Goal: Information Seeking & Learning: Learn about a topic

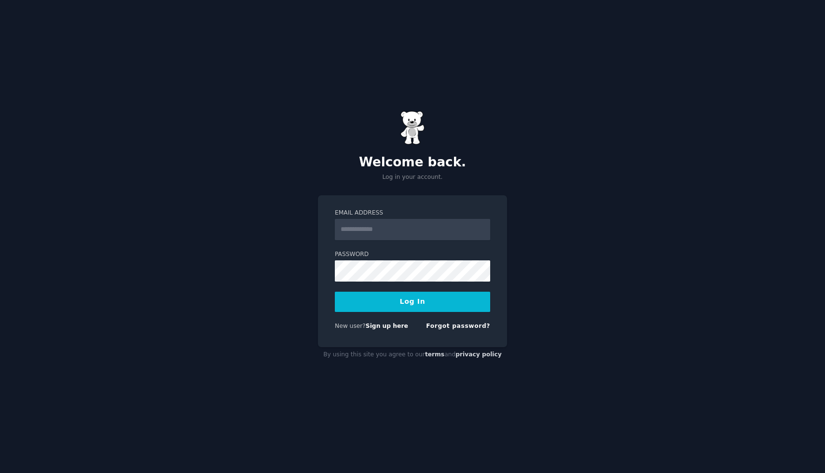
click at [500, 220] on div "Email Address Password Log In New user? Sign up here Forgot password?" at bounding box center [412, 271] width 189 height 152
click at [456, 219] on input "Email Address" at bounding box center [412, 229] width 155 height 21
type input "**********"
click at [335, 292] on button "Log In" at bounding box center [412, 302] width 155 height 20
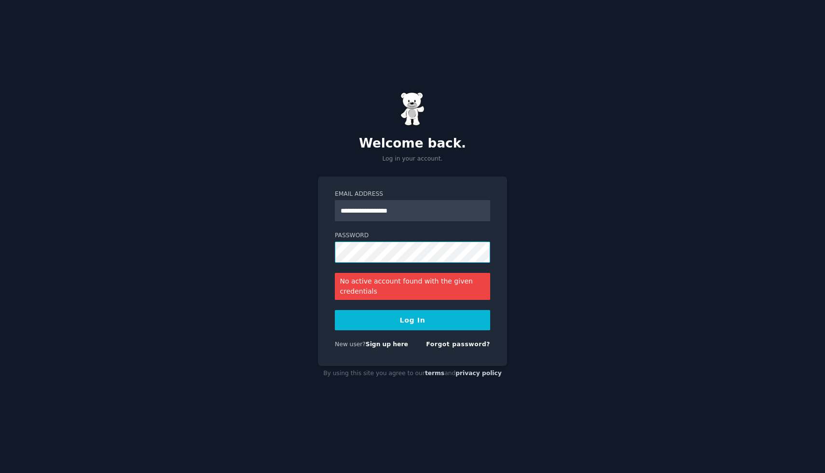
click at [335, 310] on button "Log In" at bounding box center [412, 320] width 155 height 20
click at [473, 348] on div "Forgot password?" at bounding box center [458, 347] width 64 height 12
click at [466, 342] on link "Forgot password?" at bounding box center [458, 344] width 64 height 7
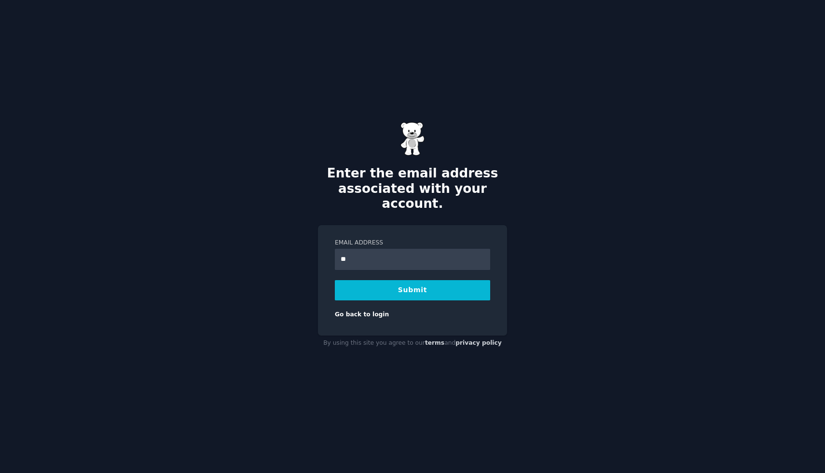
type input "**********"
click at [434, 283] on button "Submit" at bounding box center [412, 290] width 155 height 20
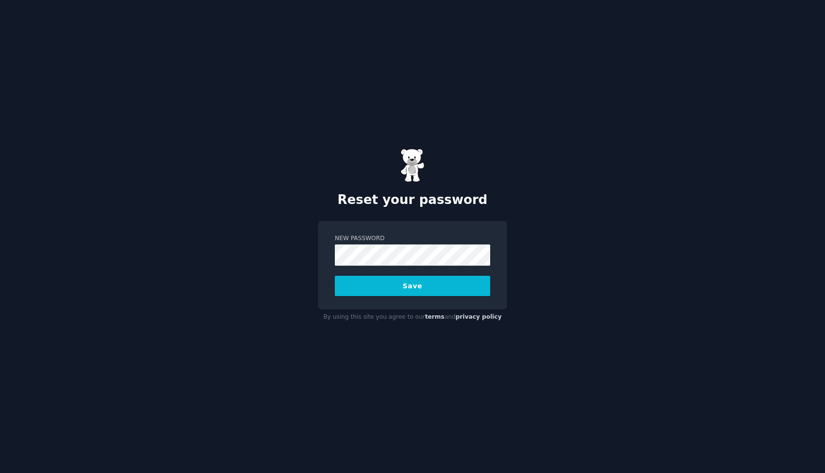
click at [335, 276] on button "Save" at bounding box center [412, 286] width 155 height 20
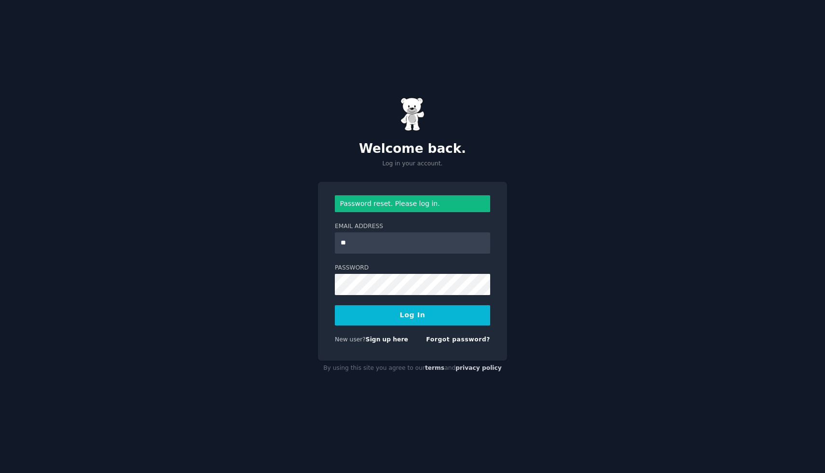
type input "**********"
click at [335, 305] on button "Log In" at bounding box center [412, 315] width 155 height 20
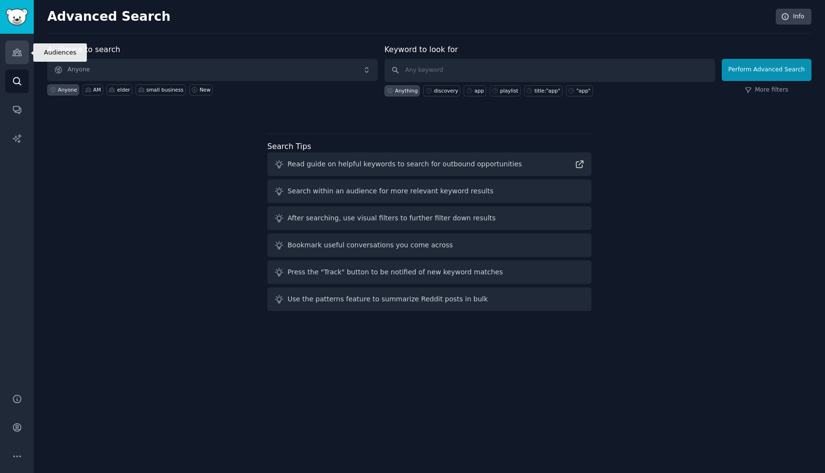
click at [16, 55] on icon "Sidebar" at bounding box center [17, 52] width 10 height 10
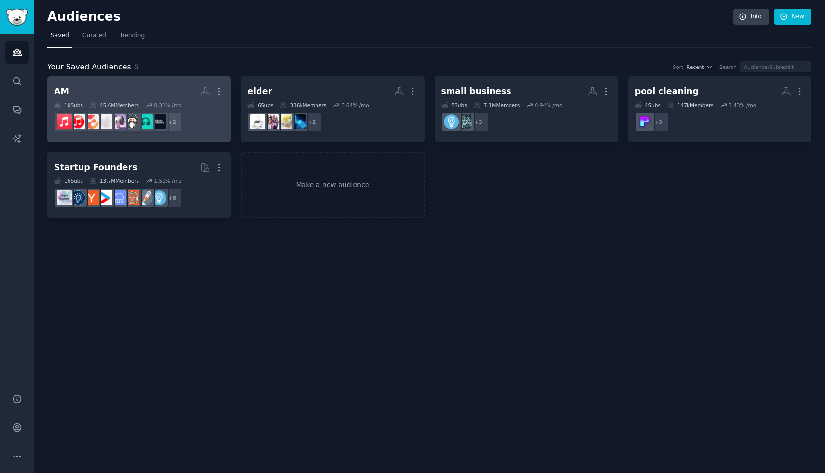
click at [141, 105] on div "10 Sub s 45.6M Members 0.31 % /mo" at bounding box center [139, 105] width 170 height 7
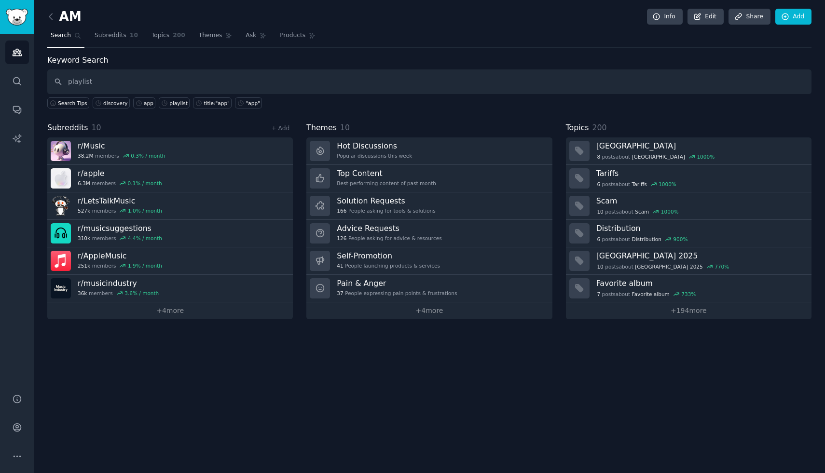
type input "playlist"
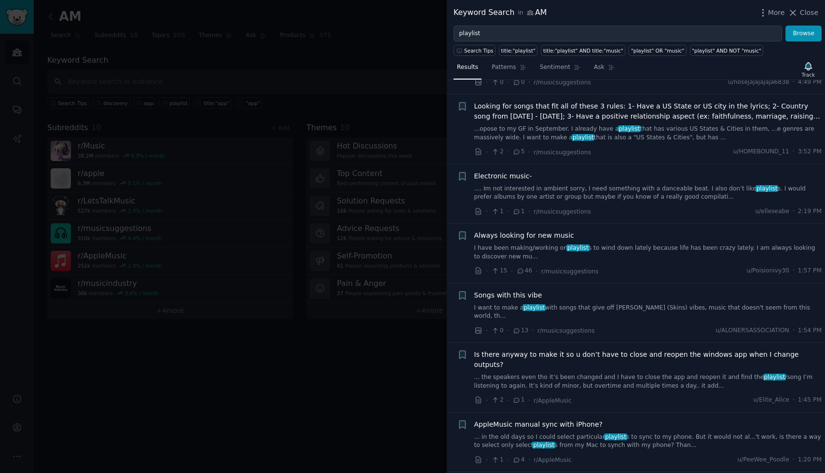
scroll to position [477, 0]
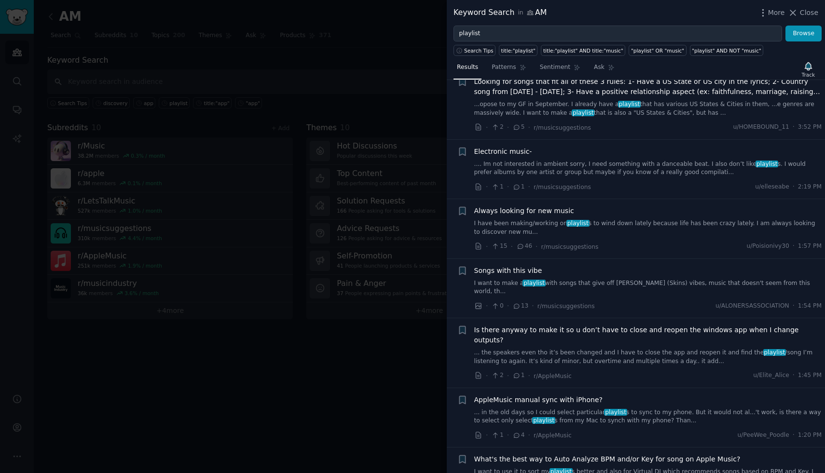
click at [665, 214] on div "Always looking for new music" at bounding box center [648, 211] width 348 height 10
click at [753, 222] on link "I have been making/working on playlist s to wind down lately because life has b…" at bounding box center [648, 228] width 348 height 17
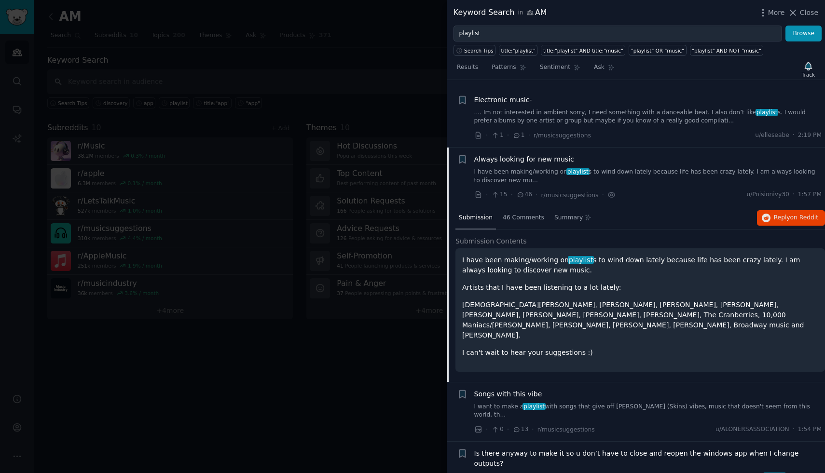
click at [753, 222] on div "+ Always looking for new music I have been making/working on playlist s to wind…" at bounding box center [636, 265] width 378 height 235
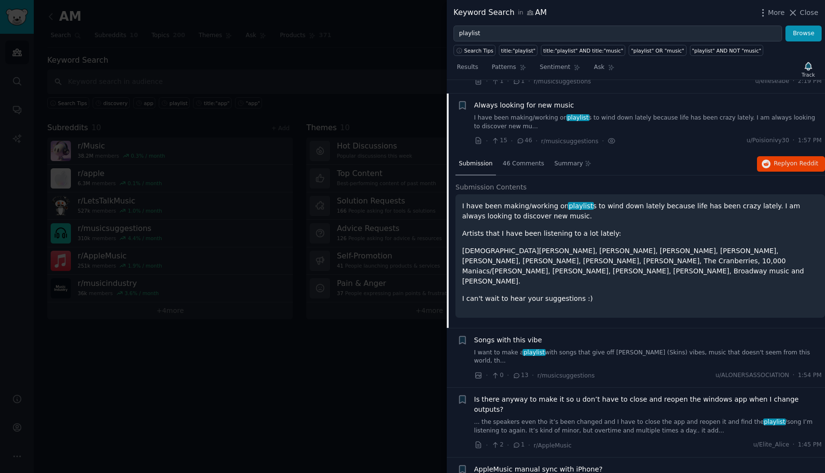
scroll to position [596, 0]
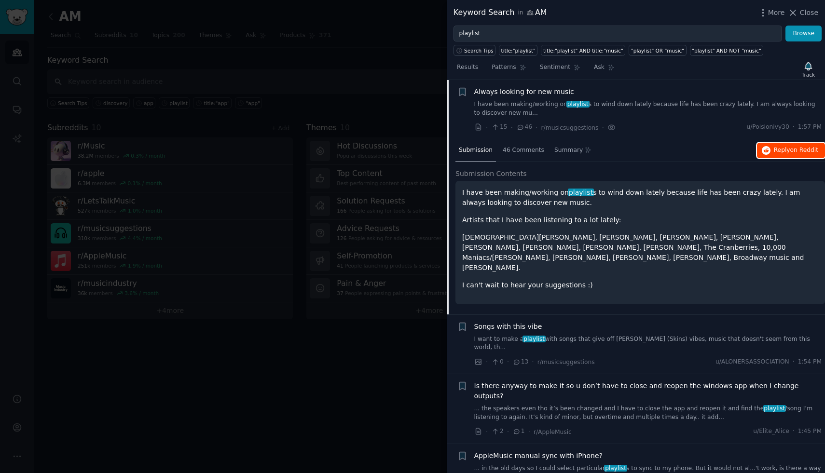
click at [781, 145] on button "Reply on Reddit" at bounding box center [791, 150] width 68 height 15
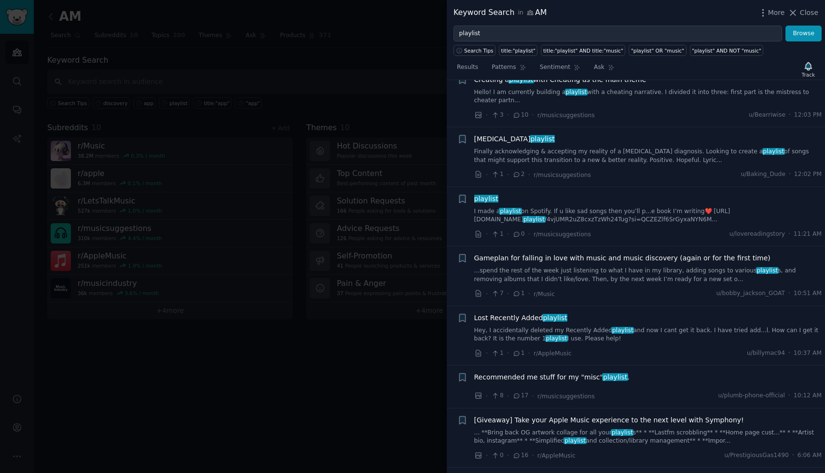
scroll to position [1091, 0]
click at [647, 367] on li "+ Recommended me stuff for my "misc" playlist . · 8 · 17 · r/musicsuggestions u…" at bounding box center [636, 388] width 378 height 42
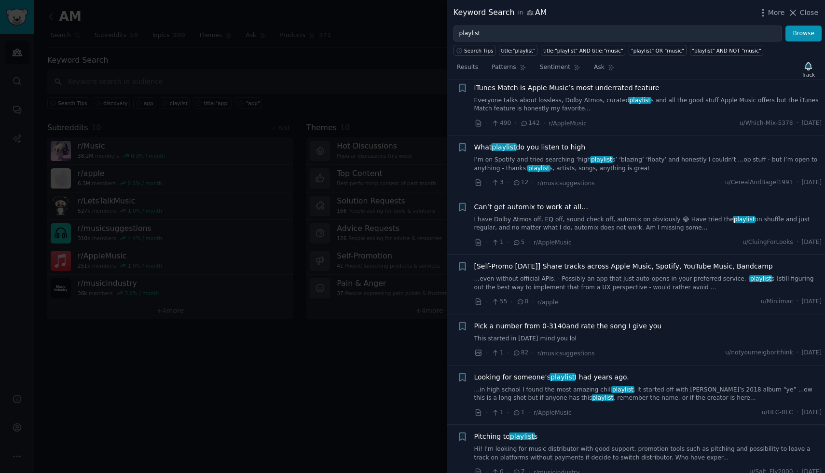
scroll to position [2017, 0]
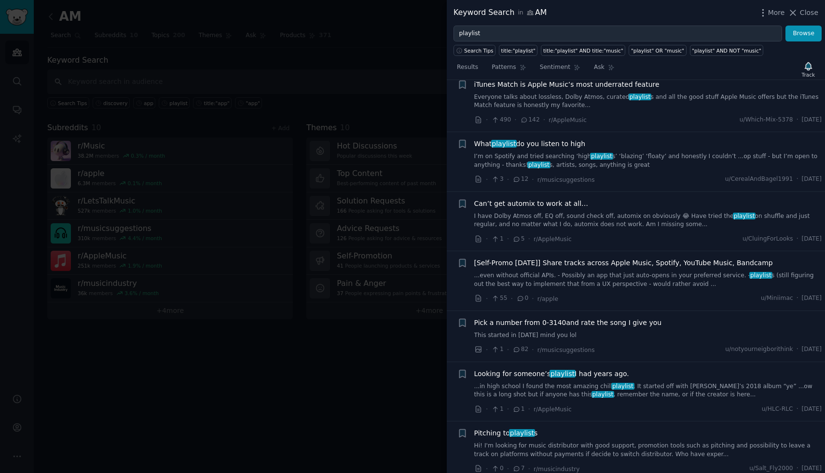
click at [669, 272] on link "...even without official APIs. - Possibly an app that just auto-opens in your p…" at bounding box center [648, 280] width 348 height 17
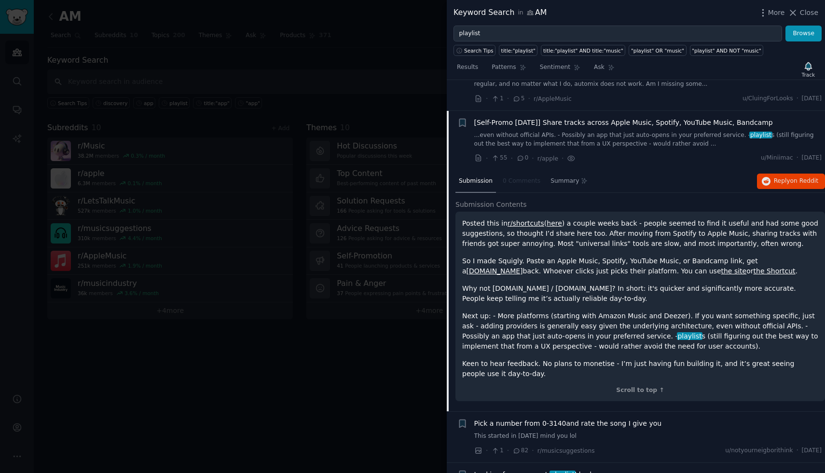
scroll to position [1984, 0]
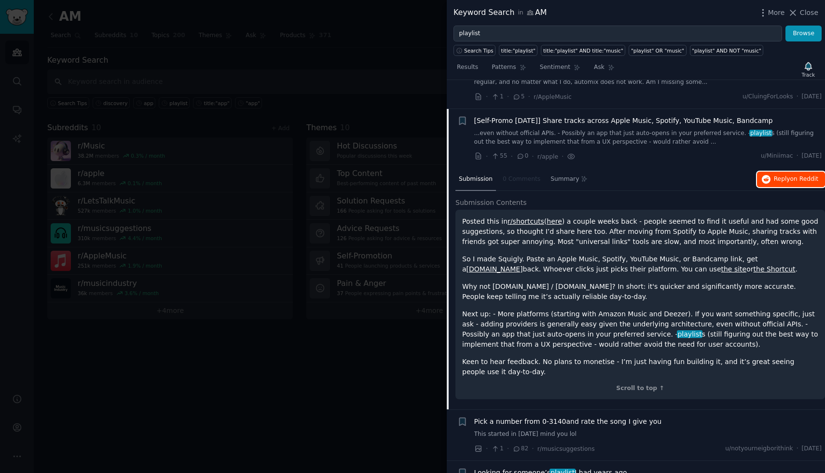
click at [792, 176] on span "on Reddit" at bounding box center [804, 179] width 28 height 7
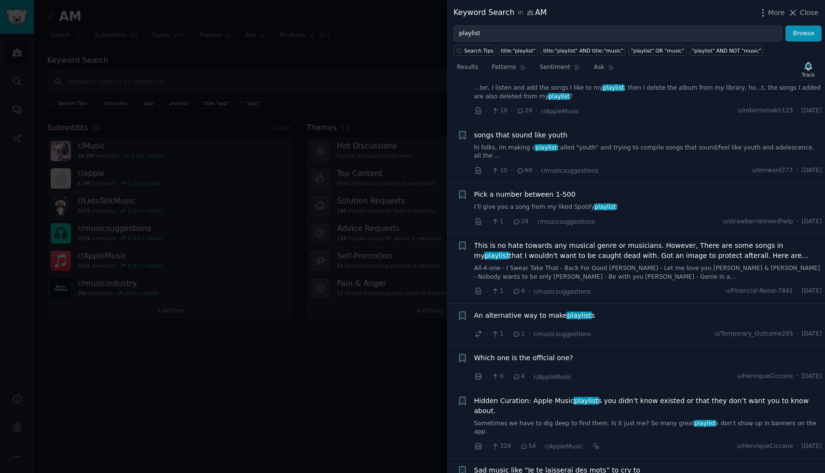
scroll to position [5603, 0]
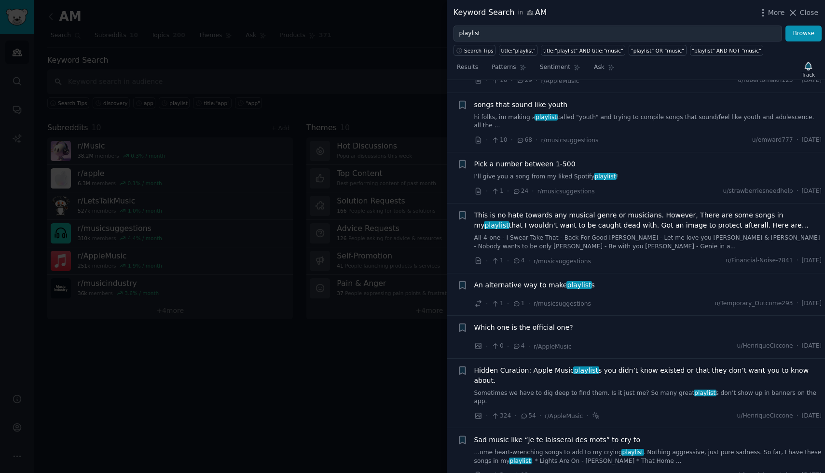
click at [651, 323] on div "Which one is the official one?" at bounding box center [648, 328] width 348 height 10
click at [664, 280] on div "An alternative way to make playlist s" at bounding box center [648, 285] width 348 height 10
click at [645, 280] on div "An alternative way to make playlist s" at bounding box center [648, 285] width 348 height 10
click at [599, 280] on div "An alternative way to make playlist s" at bounding box center [648, 285] width 348 height 10
click at [552, 280] on span "An alternative way to make playlist s" at bounding box center [534, 285] width 121 height 10
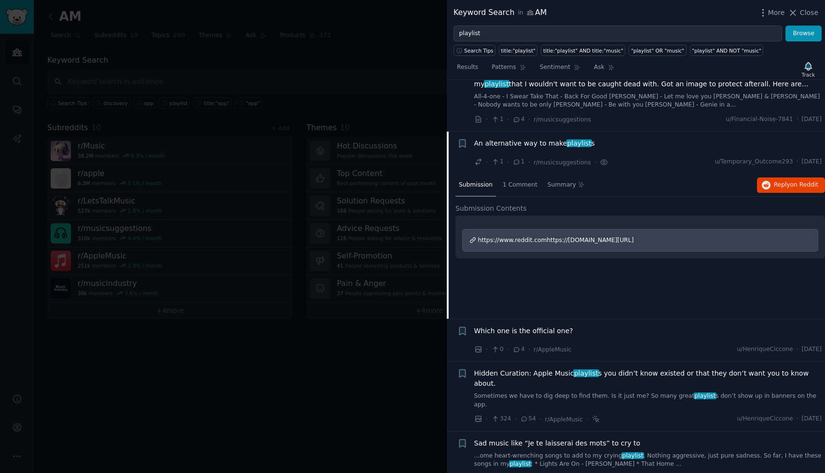
scroll to position [5506, 0]
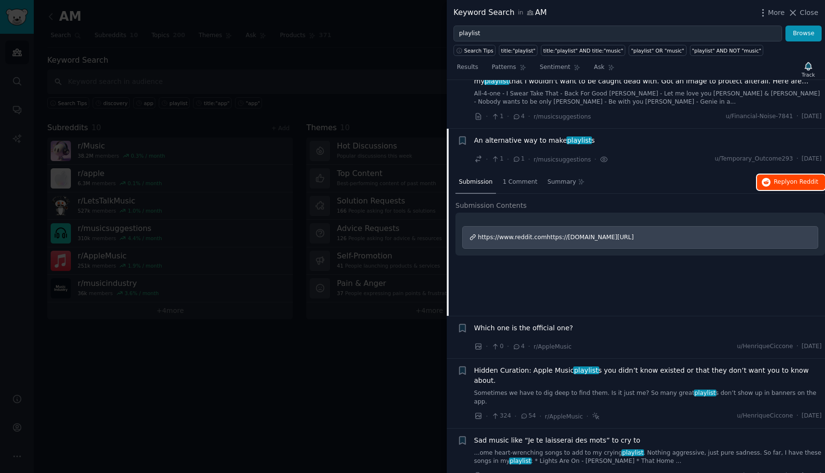
click at [785, 178] on span "Reply on Reddit" at bounding box center [796, 182] width 44 height 9
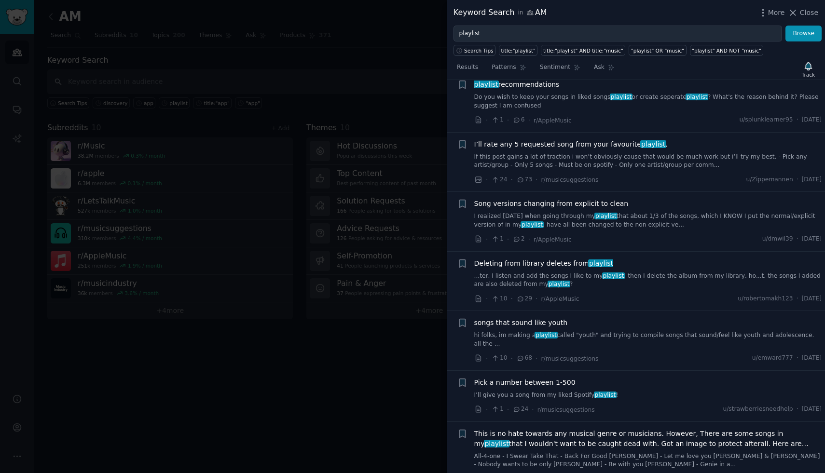
scroll to position [4667, 0]
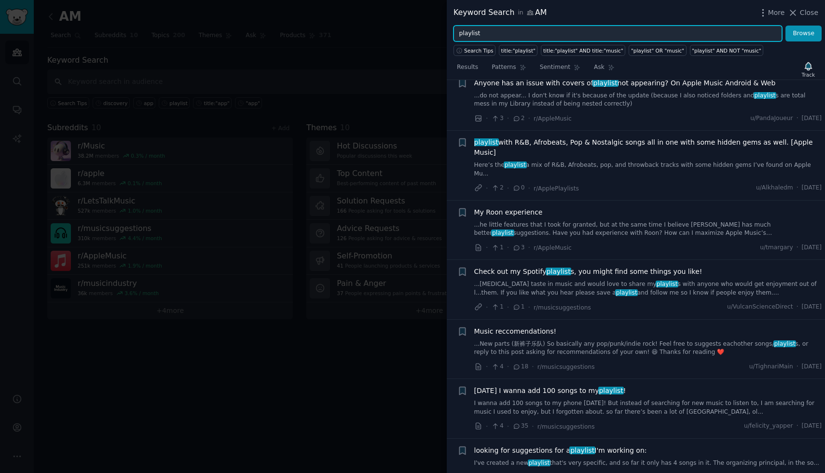
click at [561, 31] on input "playlist" at bounding box center [618, 34] width 329 height 16
type input "discovery"
click at [786, 26] on button "Browse" at bounding box center [804, 34] width 36 height 16
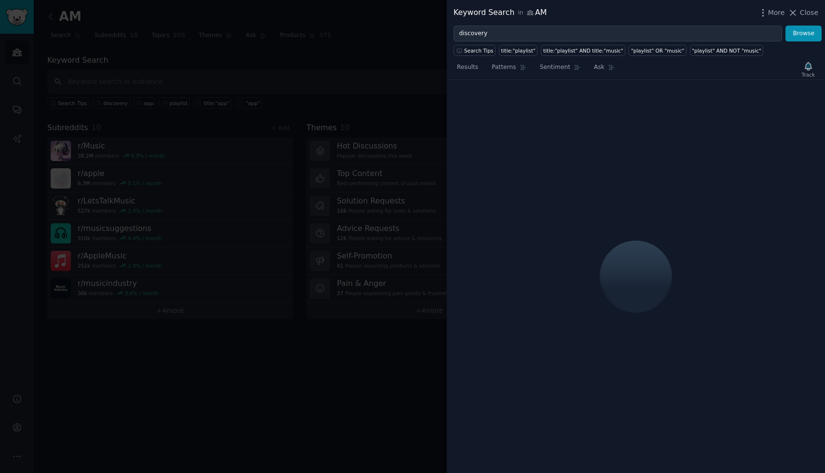
drag, startPoint x: 605, startPoint y: 209, endPoint x: 608, endPoint y: 213, distance: 5.1
click at [608, 213] on div at bounding box center [636, 276] width 378 height 393
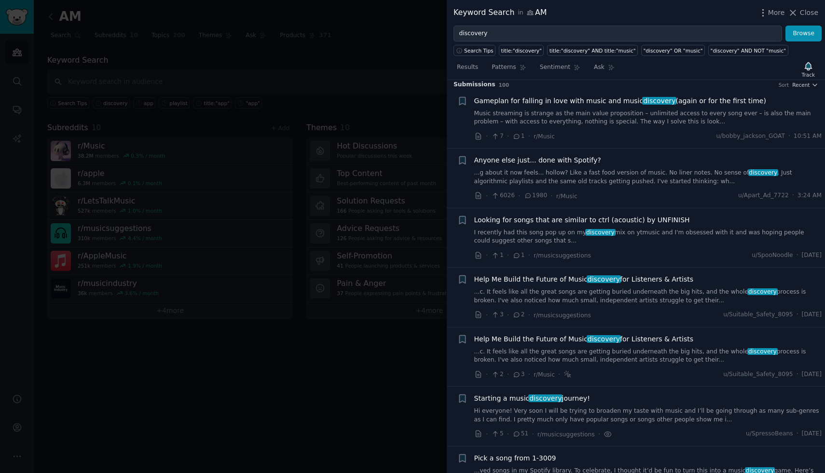
scroll to position [0, 0]
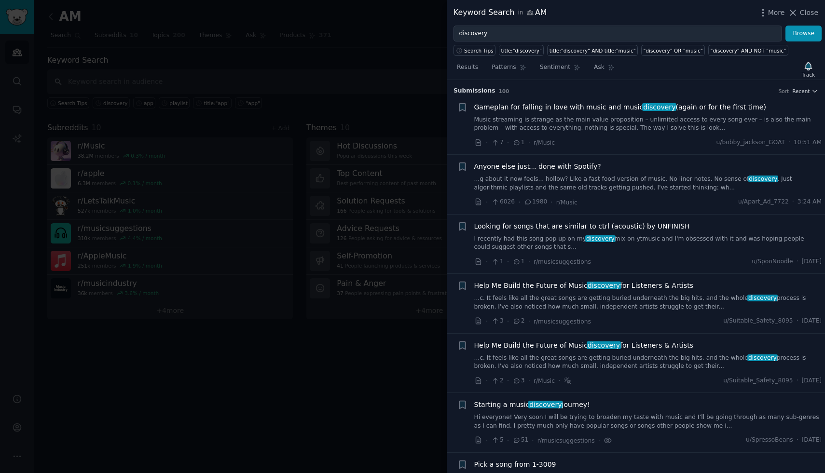
click at [673, 120] on link "Music streaming is strange as the main value proposition – unlimited access to …" at bounding box center [648, 124] width 348 height 17
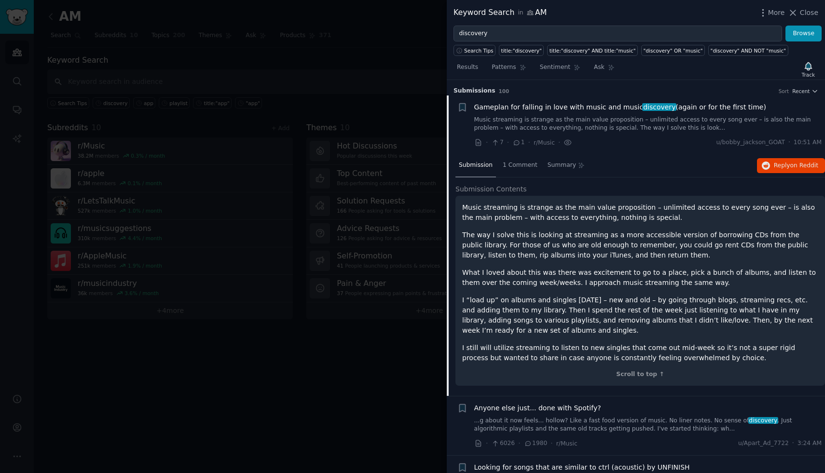
scroll to position [15, 0]
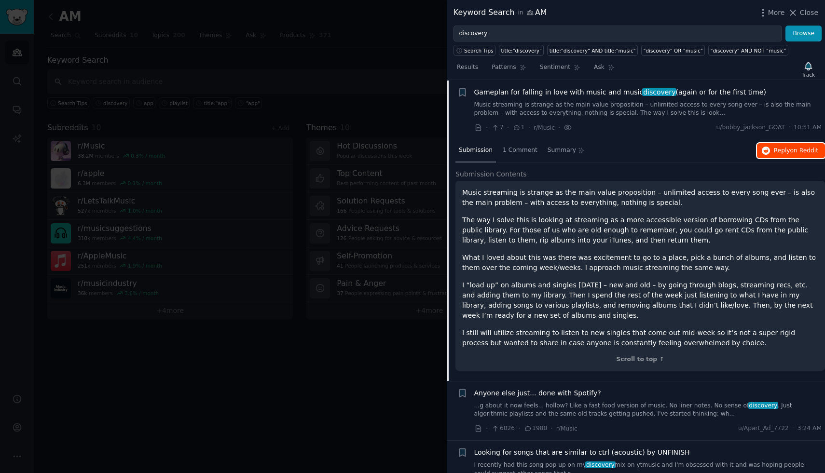
click at [789, 157] on button "Reply on Reddit" at bounding box center [791, 150] width 68 height 15
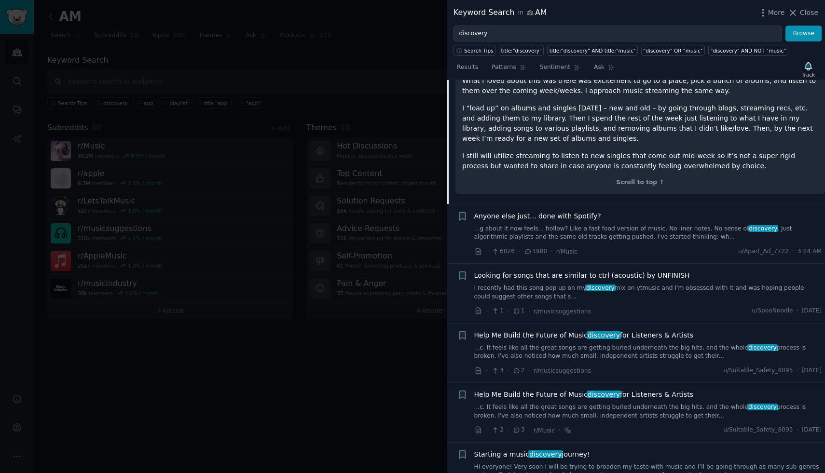
scroll to position [193, 0]
click at [382, 407] on div at bounding box center [412, 236] width 825 height 473
